Goal: Browse casually: Explore the website without a specific task or goal

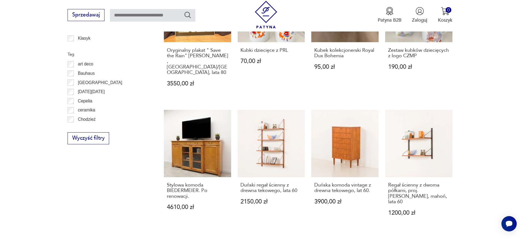
scroll to position [372, 0]
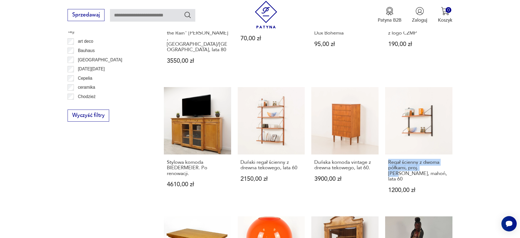
drag, startPoint x: 463, startPoint y: 154, endPoint x: 381, endPoint y: 143, distance: 82.5
click at [381, 143] on section "Filtruj produkty Cena MIN MAX OK Promocja Datowanie OK Kraj pochodzenia Nie zna…" at bounding box center [260, 99] width 520 height 593
click at [505, 163] on section "Filtruj produkty Cena MIN MAX OK Promocja Datowanie OK Kraj pochodzenia Nie zna…" at bounding box center [260, 99] width 520 height 593
drag, startPoint x: 480, startPoint y: 163, endPoint x: 390, endPoint y: 145, distance: 91.7
click at [390, 145] on section "Filtruj produkty Cena MIN MAX OK Promocja Datowanie OK Kraj pochodzenia Nie zna…" at bounding box center [260, 99] width 520 height 593
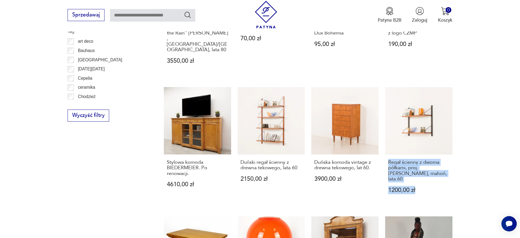
click at [485, 160] on section "Filtruj produkty Cena MIN MAX OK Promocja Datowanie OK Kraj pochodzenia Nie zna…" at bounding box center [260, 99] width 520 height 593
drag, startPoint x: 470, startPoint y: 158, endPoint x: 383, endPoint y: 146, distance: 87.9
click at [383, 146] on section "Filtruj produkty Cena MIN MAX OK Promocja Datowanie OK Kraj pochodzenia Nie zna…" at bounding box center [260, 99] width 520 height 593
copy h3 "Regał ścienny z dwoma półkami, proj. Poul Cadovius, mahoń, lata 60"
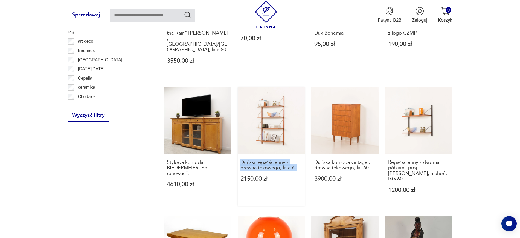
drag, startPoint x: 235, startPoint y: 143, endPoint x: 301, endPoint y: 151, distance: 65.9
click at [301, 151] on div "Dwa kinkiety w stylu secesyjnym 1250,00 zł Lampa stołowa, Mirostowice, A.Saduls…" at bounding box center [308, 76] width 289 height 506
copy h3 "Duński regał ścienny z drewna tekowego, lata 60"
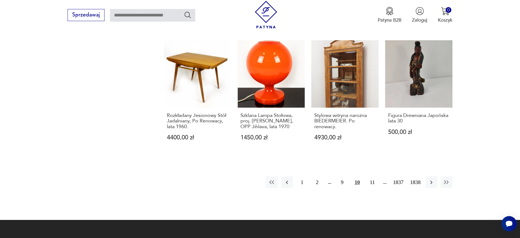
scroll to position [549, 0]
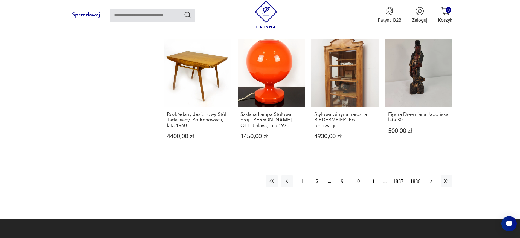
click at [430, 178] on icon "button" at bounding box center [431, 181] width 7 height 7
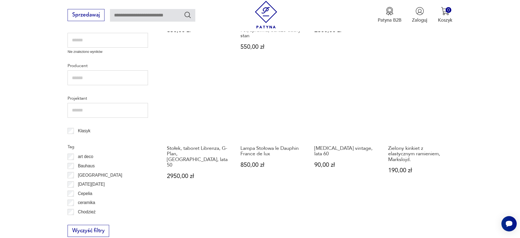
scroll to position [271, 0]
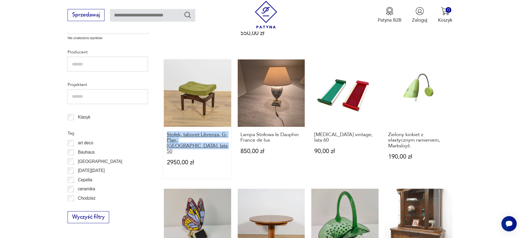
drag, startPoint x: 157, startPoint y: 126, endPoint x: 183, endPoint y: 135, distance: 26.8
click at [183, 135] on section "Filtruj produkty Cena MIN MAX OK Promocja Datowanie OK Kraj pochodzenia Nie zna…" at bounding box center [260, 203] width 520 height 599
copy h3 "Stołek, taboret Librenza, G-Plan, Wielka Brytania, lata 50"
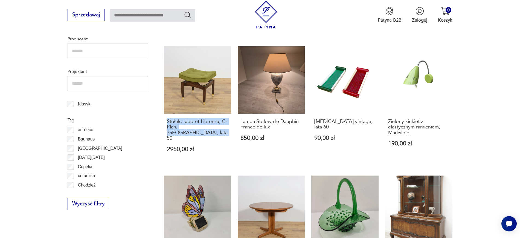
scroll to position [284, 0]
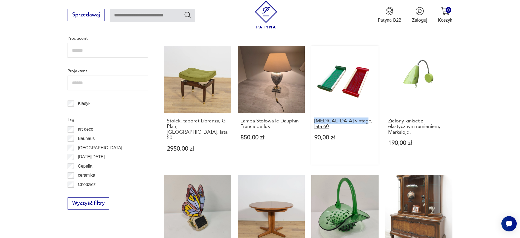
drag, startPoint x: 310, startPoint y: 110, endPoint x: 361, endPoint y: 111, distance: 50.6
click at [361, 111] on div "Figura Baletowa Z Brązu Lata 90 350,00 zł Maszyna do pisania Łucznik 1303 – Pol…" at bounding box center [308, 167] width 289 height 512
copy h3 "Tace vintage, lata 60"
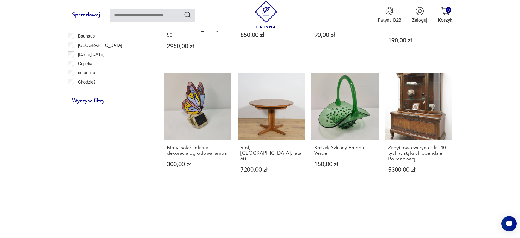
scroll to position [426, 0]
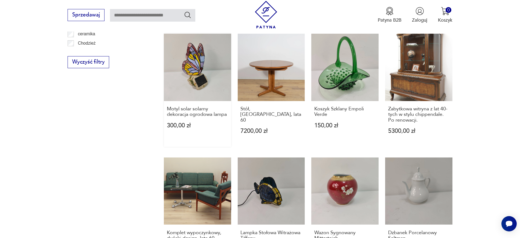
drag, startPoint x: 202, startPoint y: 47, endPoint x: 195, endPoint y: 40, distance: 9.1
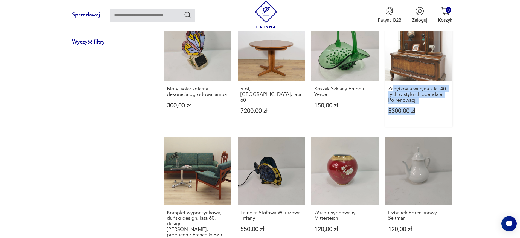
drag, startPoint x: 491, startPoint y: 93, endPoint x: 393, endPoint y: 72, distance: 99.6
click at [393, 72] on section "Filtruj produkty Cena MIN MAX OK Promocja Datowanie OK Kraj pochodzenia Nie zna…" at bounding box center [260, 28] width 520 height 599
copy div "bytkowa witryna z lat 40-tych w stylu chippendale. Po renowacji. 5300,00 zł"
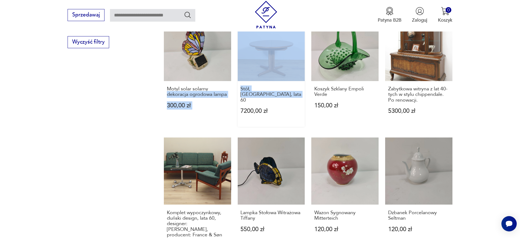
drag, startPoint x: 234, startPoint y: 69, endPoint x: 252, endPoint y: 81, distance: 21.6
click at [252, 81] on div "Figura Baletowa Z Brązu Lata 90 350,00 zł Maszyna do pisania Łucznik 1303 – Pol…" at bounding box center [308, 6] width 289 height 512
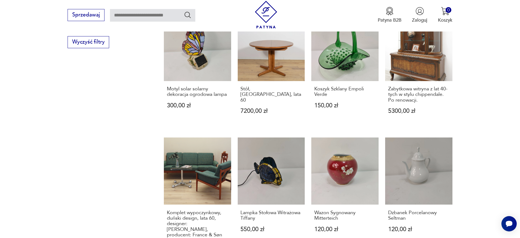
click at [148, 91] on section "Filtruj produkty Cena MIN MAX OK Promocja Datowanie OK Kraj pochodzenia Nie zna…" at bounding box center [260, 28] width 520 height 599
drag, startPoint x: 235, startPoint y: 70, endPoint x: 257, endPoint y: 77, distance: 23.2
click at [257, 77] on div "Figura Baletowa Z Brązu Lata 90 350,00 zł Maszyna do pisania Łucznik 1303 – Pol…" at bounding box center [308, 6] width 289 height 512
copy h3 "Stół, Wielka Brytania, lata 60"
drag, startPoint x: 159, startPoint y: 197, endPoint x: 223, endPoint y: 213, distance: 66.3
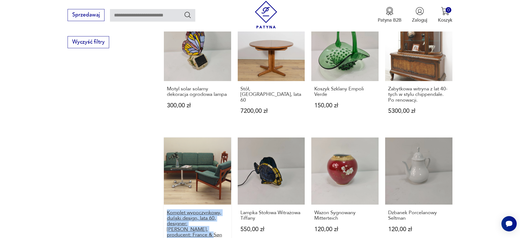
click at [223, 213] on section "Filtruj produkty Cena MIN MAX OK Promocja Datowanie OK Kraj pochodzenia Nie zna…" at bounding box center [260, 28] width 520 height 599
copy h3 "Komplet wypoczynkowy, duński design, lata 60, designer: Grete Jalk, producent: …"
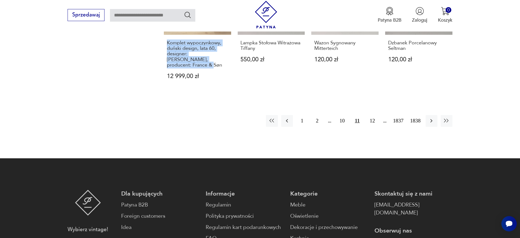
scroll to position [636, 0]
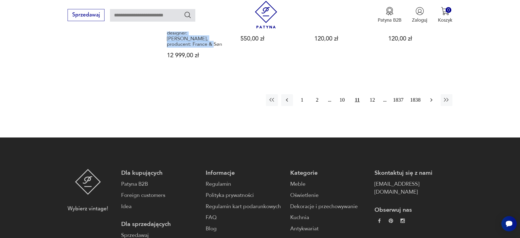
click at [432, 97] on icon "button" at bounding box center [431, 100] width 7 height 7
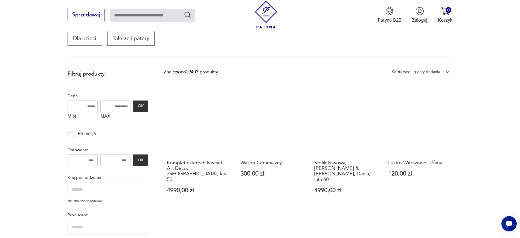
scroll to position [93, 0]
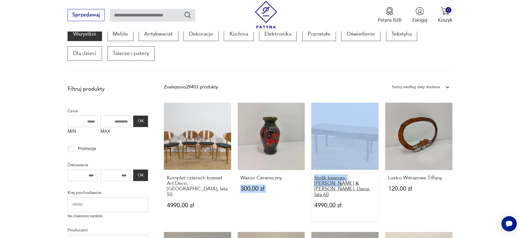
drag, startPoint x: 307, startPoint y: 178, endPoint x: 370, endPoint y: 178, distance: 63.0
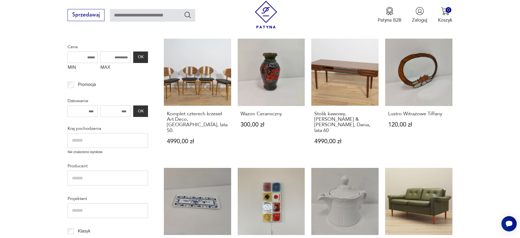
scroll to position [164, 0]
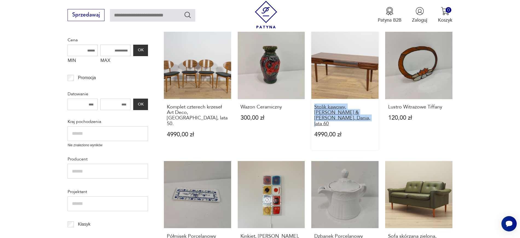
drag, startPoint x: 310, startPoint y: 106, endPoint x: 374, endPoint y: 113, distance: 64.4
copy h3 "Stolik kawowy, Sorensen & Christiansen, Dania, lata 60"
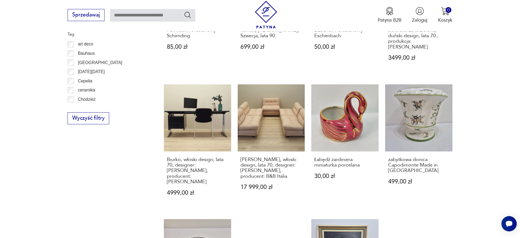
scroll to position [382, 0]
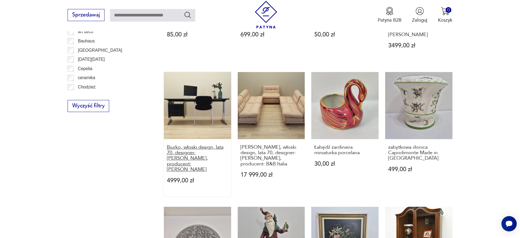
drag, startPoint x: 156, startPoint y: 136, endPoint x: 195, endPoint y: 153, distance: 42.5
click at [195, 153] on section "Filtruj produkty Cena MIN MAX OK Promocja Datowanie OK Kraj pochodzenia Nie zna…" at bounding box center [260, 89] width 520 height 593
copy h3 "Biurko, włoski design, lata 70, designer: Giancarlo Piretti, producent: Anonima…"
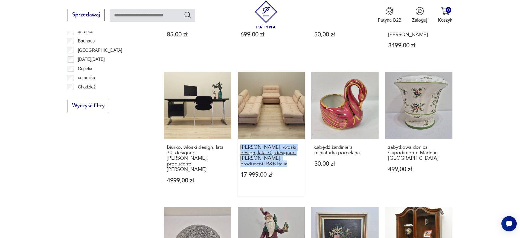
drag, startPoint x: 236, startPoint y: 133, endPoint x: 270, endPoint y: 151, distance: 37.8
click at [270, 151] on div "Komplet czterech krzeseł Art Deco, Wielka Brytania, lata 50. 4990,00 zł Wazon C…" at bounding box center [308, 67] width 289 height 506
copy h3 "Sofa modułowa, włoski design, lata 70, designer: Mario Bellini, producent: B&B …"
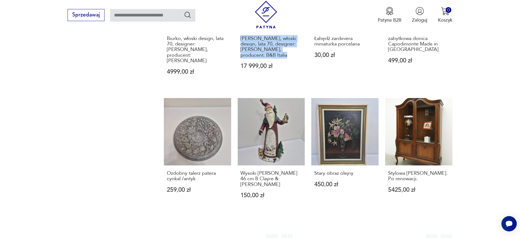
scroll to position [533, 0]
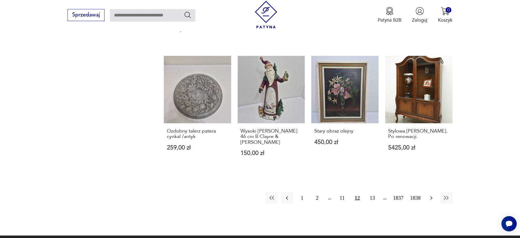
click at [430, 195] on icon "button" at bounding box center [431, 198] width 7 height 7
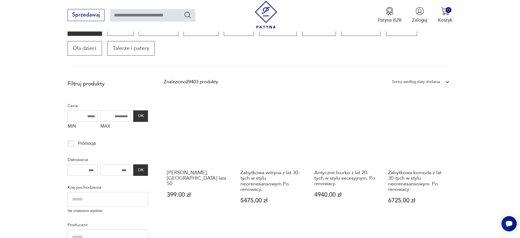
scroll to position [93, 0]
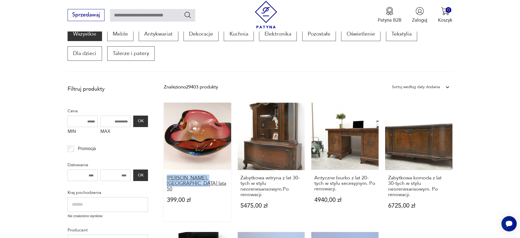
drag, startPoint x: 161, startPoint y: 177, endPoint x: 186, endPoint y: 184, distance: 25.9
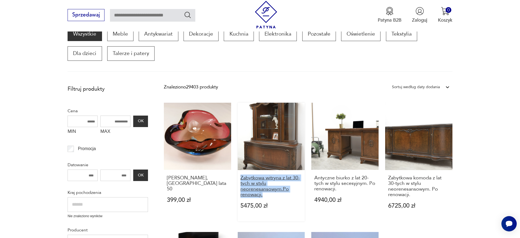
drag, startPoint x: 237, startPoint y: 177, endPoint x: 266, endPoint y: 194, distance: 33.5
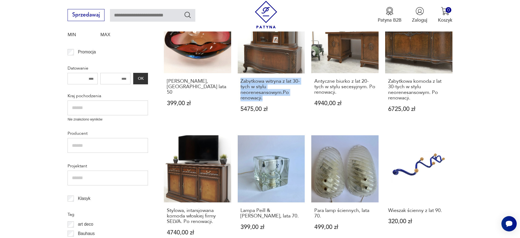
scroll to position [190, 0]
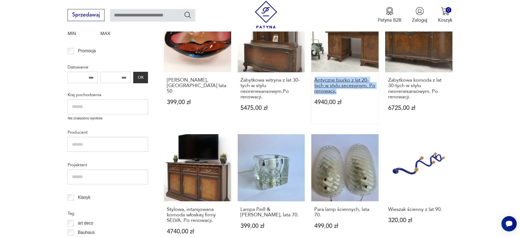
drag, startPoint x: 310, startPoint y: 78, endPoint x: 340, endPoint y: 92, distance: 32.4
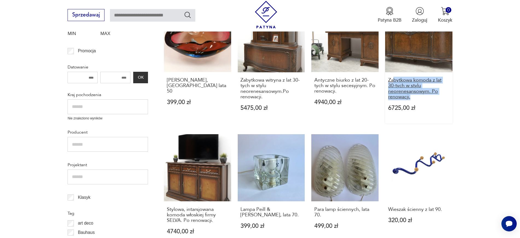
drag, startPoint x: 478, startPoint y: 97, endPoint x: 394, endPoint y: 81, distance: 85.7
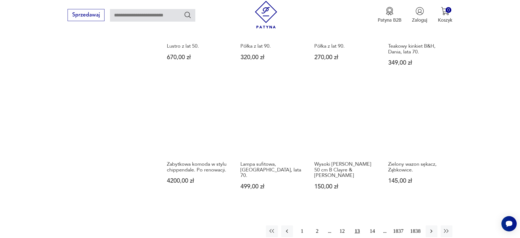
scroll to position [495, 0]
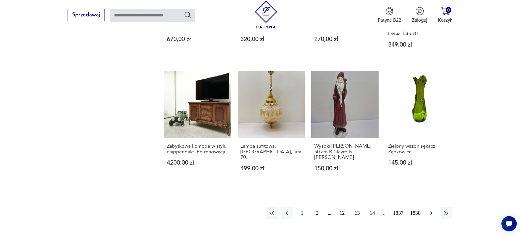
click at [429, 210] on icon "button" at bounding box center [431, 213] width 7 height 7
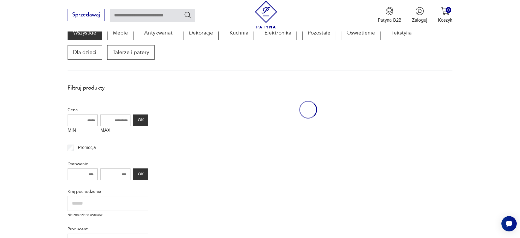
scroll to position [93, 0]
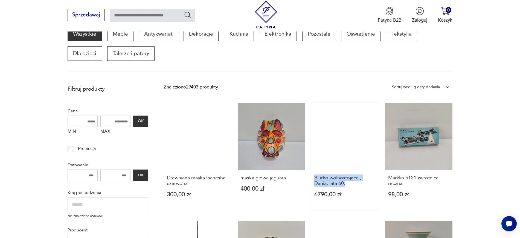
drag, startPoint x: 310, startPoint y: 176, endPoint x: 361, endPoint y: 186, distance: 52.2
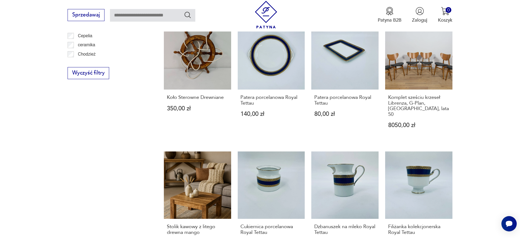
scroll to position [416, 0]
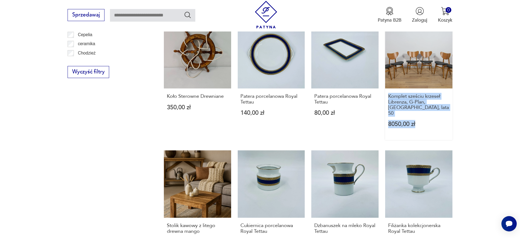
drag, startPoint x: 471, startPoint y: 119, endPoint x: 388, endPoint y: 91, distance: 87.2
click at [388, 91] on section "Filtruj produkty Cena MIN MAX OK Promocja Datowanie OK Kraj pochodzenia Nie zna…" at bounding box center [260, 41] width 520 height 565
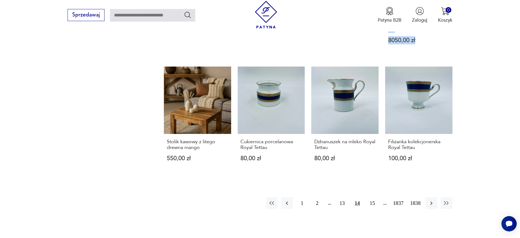
scroll to position [512, 0]
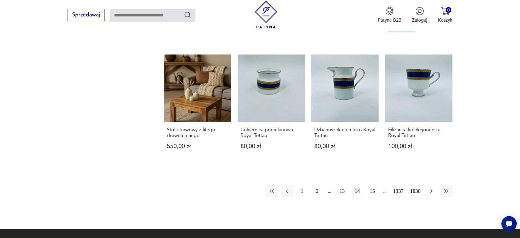
click at [433, 188] on icon "button" at bounding box center [431, 191] width 7 height 7
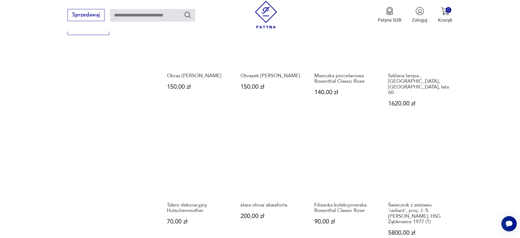
scroll to position [462, 0]
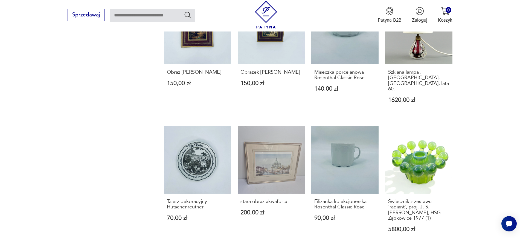
click at [504, 149] on section "Filtruj produkty Cena MIN MAX OK Promocja Datowanie OK Kraj pochodzenia Nie zna…" at bounding box center [260, 12] width 520 height 599
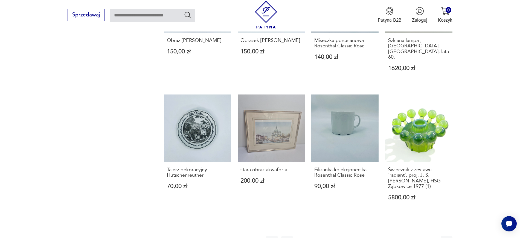
click at [430, 238] on icon "button" at bounding box center [431, 242] width 7 height 7
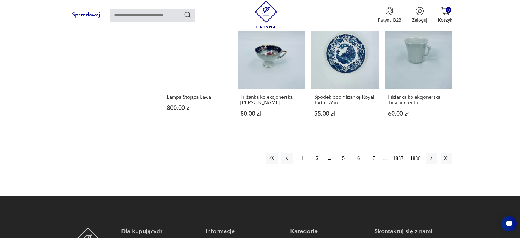
scroll to position [558, 0]
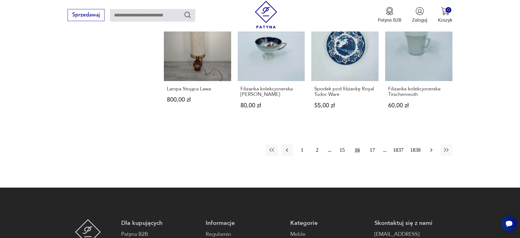
click at [428, 146] on button "button" at bounding box center [432, 150] width 12 height 12
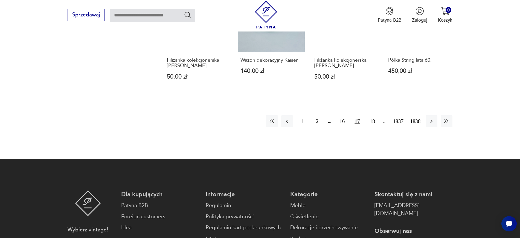
scroll to position [572, 0]
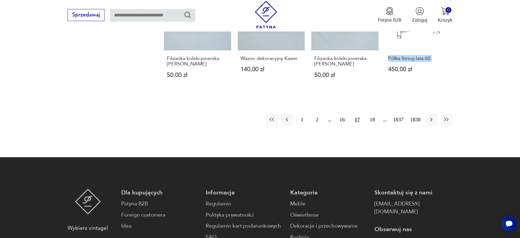
drag, startPoint x: 454, startPoint y: 52, endPoint x: 385, endPoint y: 54, distance: 69.3
click at [427, 116] on button "button" at bounding box center [432, 120] width 12 height 12
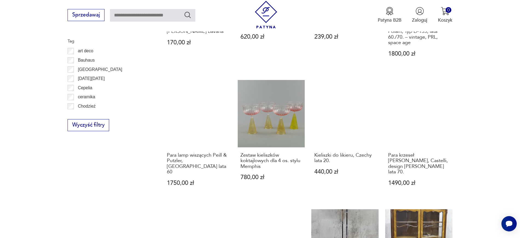
scroll to position [408, 0]
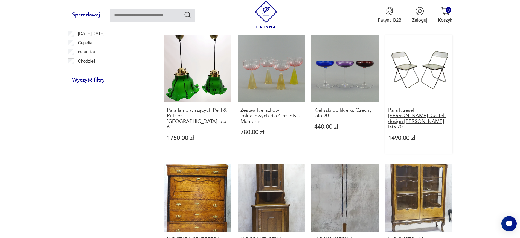
drag, startPoint x: 477, startPoint y: 127, endPoint x: 390, endPoint y: 109, distance: 89.2
click at [390, 109] on section "Filtruj produkty Cena MIN MAX OK Promocja Datowanie OK Kraj pochodzenia Nie zna…" at bounding box center [260, 60] width 520 height 587
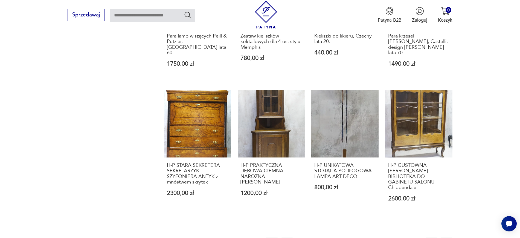
scroll to position [500, 0]
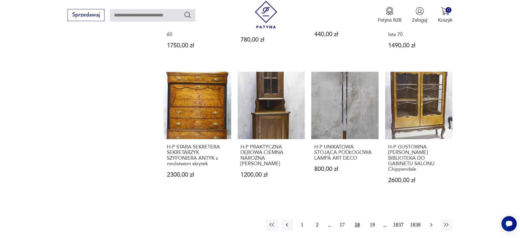
click at [434, 219] on button "button" at bounding box center [432, 225] width 12 height 12
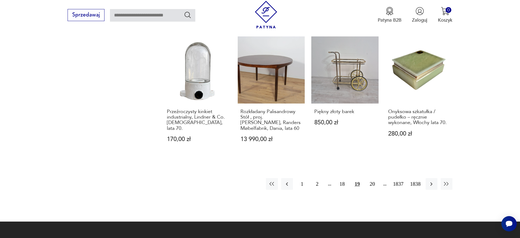
scroll to position [552, 0]
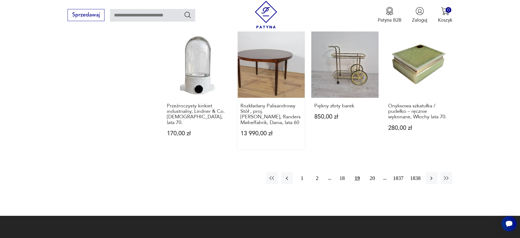
drag, startPoint x: 236, startPoint y: 100, endPoint x: 301, endPoint y: 121, distance: 68.3
click at [432, 175] on icon "button" at bounding box center [431, 178] width 7 height 7
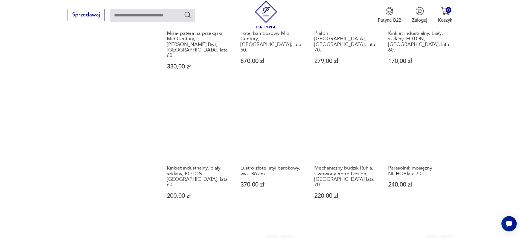
scroll to position [515, 0]
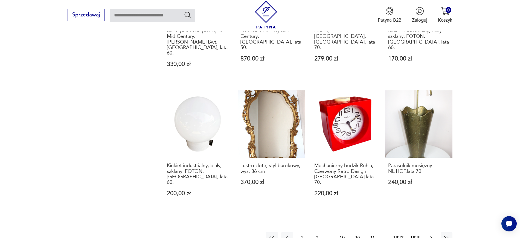
click at [431, 236] on icon "button" at bounding box center [432, 238] width 2 height 4
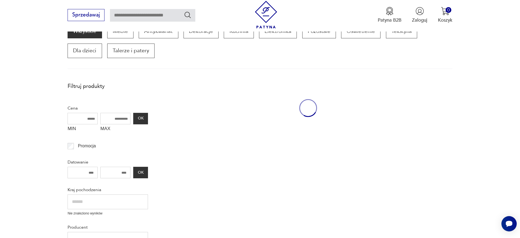
scroll to position [93, 0]
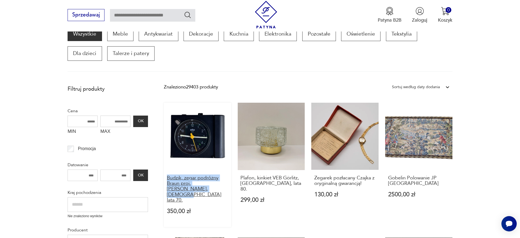
drag, startPoint x: 163, startPoint y: 177, endPoint x: 200, endPoint y: 187, distance: 38.9
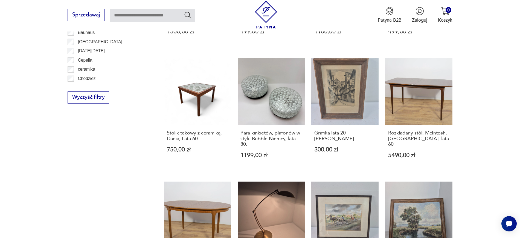
scroll to position [388, 0]
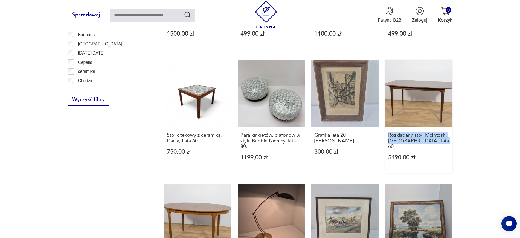
drag, startPoint x: 468, startPoint y: 127, endPoint x: 386, endPoint y: 125, distance: 81.9
click at [386, 125] on section "Filtruj produkty Cena MIN MAX OK Promocja Datowanie OK Kraj pochodzenia Nie zna…" at bounding box center [260, 75] width 520 height 576
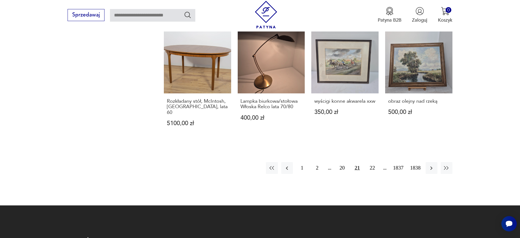
scroll to position [547, 0]
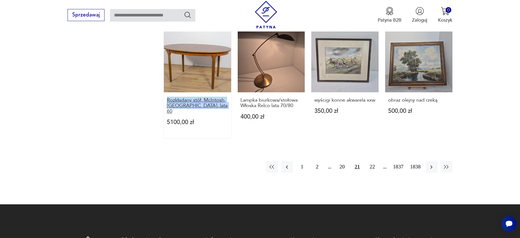
drag, startPoint x: 158, startPoint y: 89, endPoint x: 226, endPoint y: 93, distance: 68.3
click at [429, 161] on button "button" at bounding box center [432, 167] width 12 height 12
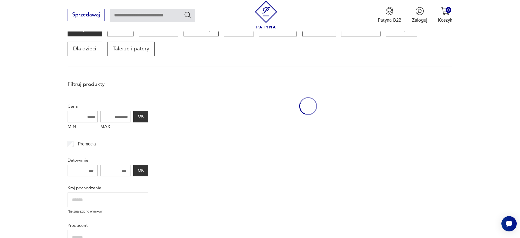
scroll to position [93, 0]
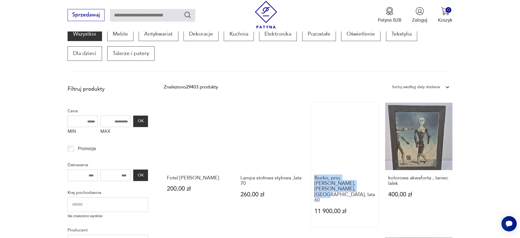
drag, startPoint x: 309, startPoint y: 179, endPoint x: 373, endPoint y: 187, distance: 65.2
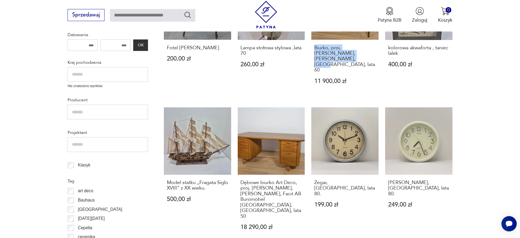
scroll to position [303, 0]
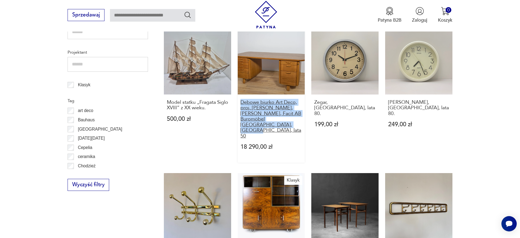
drag, startPoint x: 235, startPoint y: 85, endPoint x: 287, endPoint y: 108, distance: 57.1
click at [287, 108] on div "Fotel ludwik tron 200,00 zł Lampa stołowa stylowa ,lata 70 260,00 zł Biurko, pr…" at bounding box center [308, 164] width 289 height 545
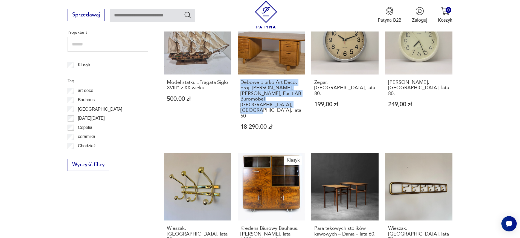
scroll to position [252, 0]
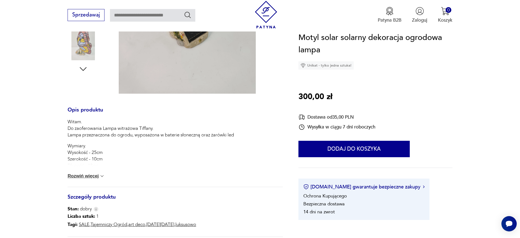
scroll to position [220, 0]
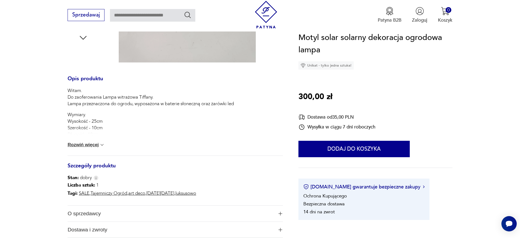
click at [95, 145] on button "Rozwiń więcej" at bounding box center [86, 144] width 37 height 5
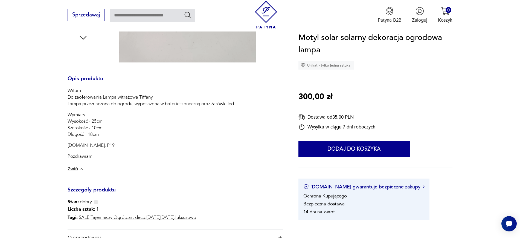
scroll to position [109, 0]
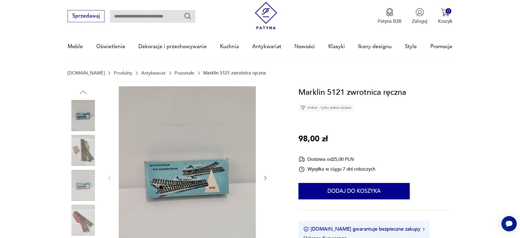
scroll to position [55, 0]
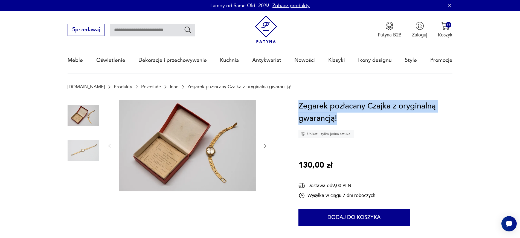
drag, startPoint x: 352, startPoint y: 119, endPoint x: 300, endPoint y: 108, distance: 53.4
click at [300, 108] on h1 "Zegarek pozłacany Czajka z oryginalną gwarancją!" at bounding box center [376, 112] width 154 height 25
copy h1 "Zegarek pozłacany Czajka z oryginalną gwarancją!"
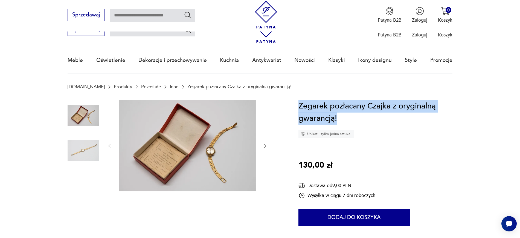
scroll to position [171, 0]
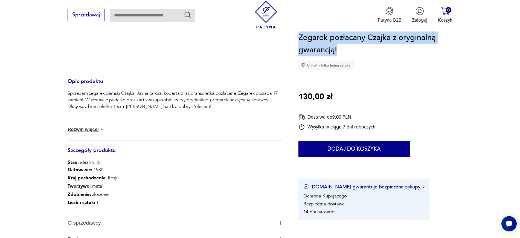
click at [239, 220] on span "O sprzedawcy" at bounding box center [171, 223] width 206 height 16
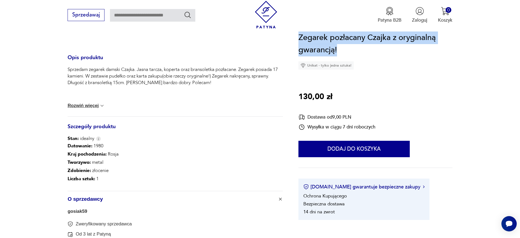
scroll to position [218, 0]
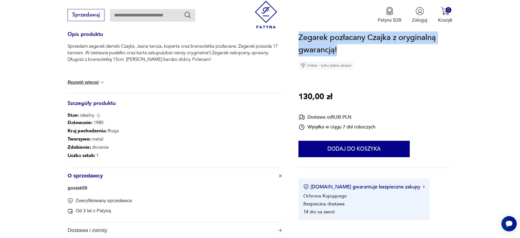
click at [80, 189] on link "gosiak59" at bounding box center [78, 187] width 20 height 5
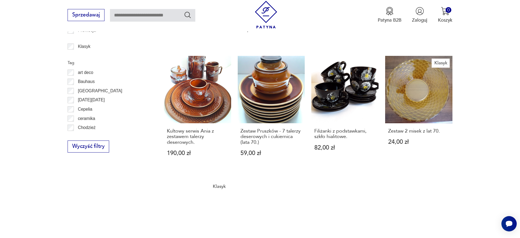
scroll to position [323, 0]
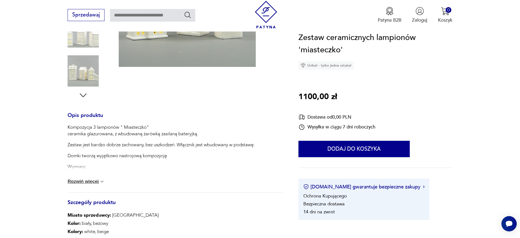
scroll to position [162, 0]
click at [98, 183] on button "Rozwiń więcej" at bounding box center [86, 180] width 37 height 5
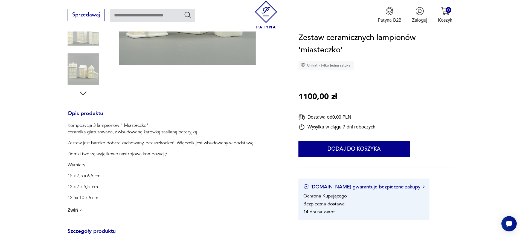
scroll to position [0, 0]
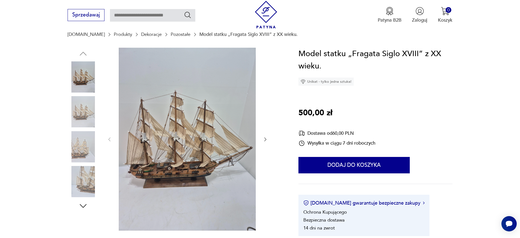
scroll to position [49, 0]
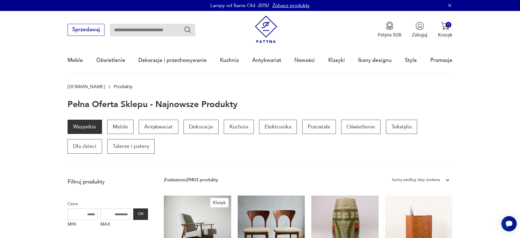
click at [122, 29] on input "text" at bounding box center [152, 30] width 85 height 13
type input "****"
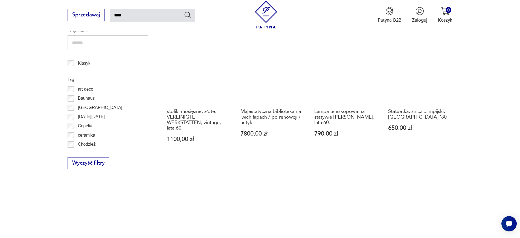
scroll to position [31, 0]
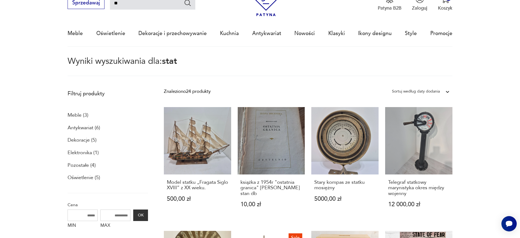
type input "*"
type input "******"
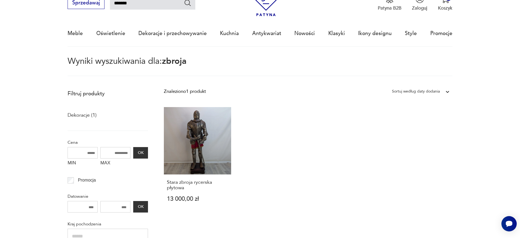
type input "*******"
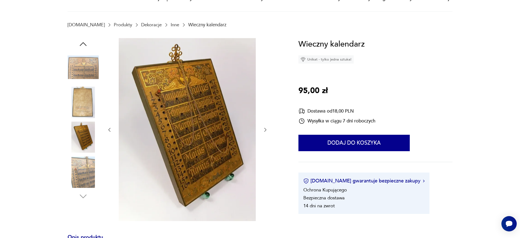
scroll to position [68, 0]
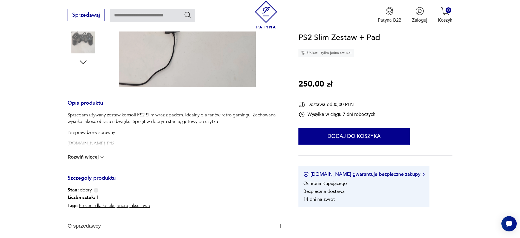
scroll to position [212, 0]
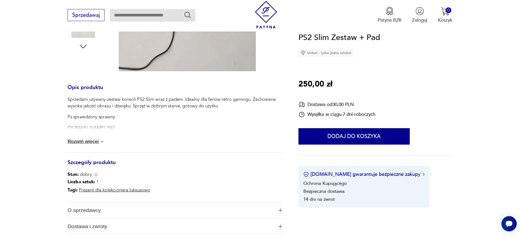
click at [86, 142] on button "Rozwiń więcej" at bounding box center [86, 141] width 37 height 5
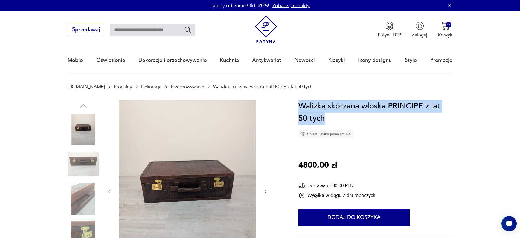
drag, startPoint x: 339, startPoint y: 118, endPoint x: 299, endPoint y: 108, distance: 42.0
click at [299, 108] on h1 "Walizka skórzana włoska PRINCIPE z lat 50-tych" at bounding box center [376, 112] width 154 height 25
copy h1 "Walizka skórzana włoska PRINCIPE z lat 50-tych"
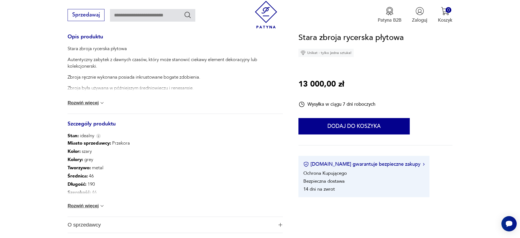
scroll to position [181, 0]
